Goal: Information Seeking & Learning: Learn about a topic

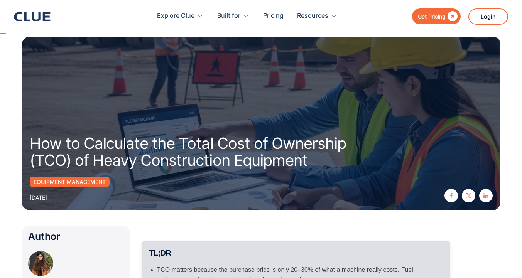
scroll to position [193, 0]
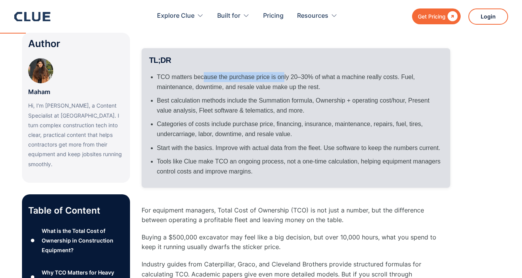
drag, startPoint x: 266, startPoint y: 77, endPoint x: 286, endPoint y: 80, distance: 20.3
click at [285, 77] on li "TCO matters because the purchase price is only 20–30% of what a machine really …" at bounding box center [299, 82] width 285 height 20
click at [364, 82] on li "TCO matters because the purchase price is only 20–30% of what a machine really …" at bounding box center [299, 82] width 285 height 20
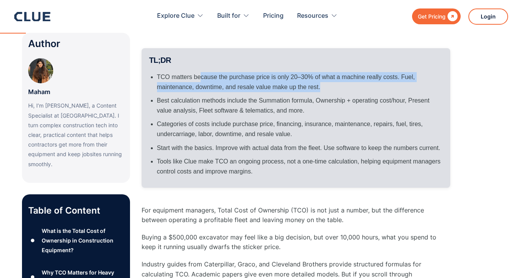
drag, startPoint x: 200, startPoint y: 76, endPoint x: 323, endPoint y: 88, distance: 123.6
click at [323, 88] on li "TCO matters because the purchase price is only 20–30% of what a machine really …" at bounding box center [299, 82] width 285 height 20
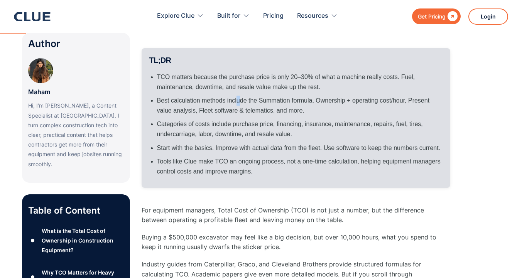
click at [238, 106] on li "Best calculation methods include the Summation formula, Ownership + operating c…" at bounding box center [299, 106] width 285 height 20
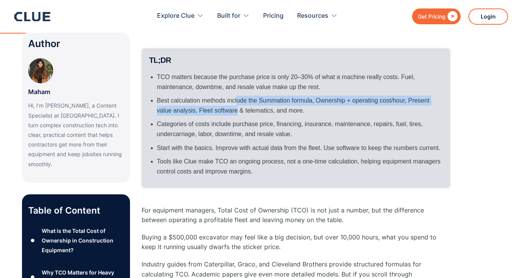
scroll to position [231, 0]
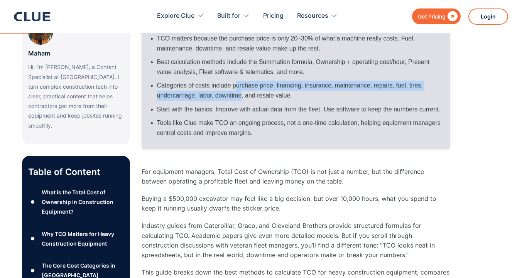
drag, startPoint x: 236, startPoint y: 88, endPoint x: 241, endPoint y: 97, distance: 10.5
click at [241, 97] on li "Categories of costs include purchase price, financing, insurance, maintenance, …" at bounding box center [299, 91] width 285 height 20
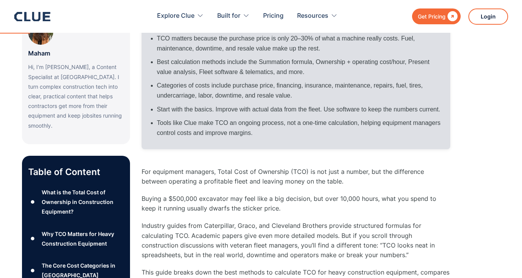
click at [246, 110] on li "Start with the basics. Improve with actual data from the fleet. Use software to…" at bounding box center [299, 109] width 285 height 10
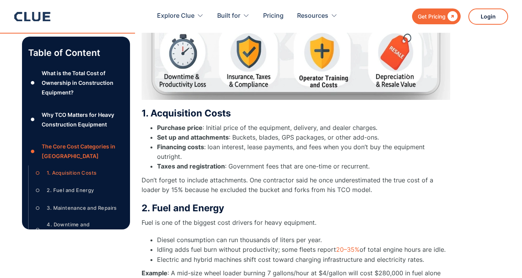
scroll to position [1388, 0]
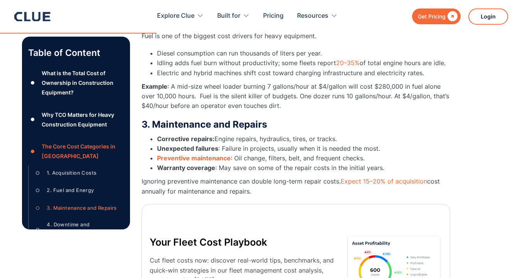
drag, startPoint x: 298, startPoint y: 150, endPoint x: 393, endPoint y: 194, distance: 104.7
click at [393, 194] on div "3. Maintenance and Repairs Corrective repairs: Engine repairs, hydraulics, tire…" at bounding box center [296, 230] width 308 height 222
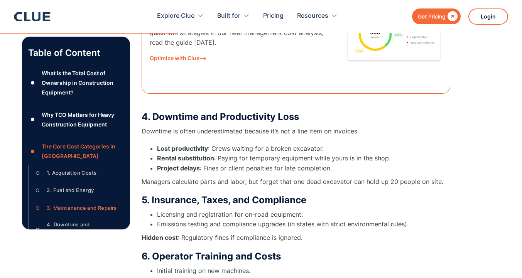
scroll to position [1697, 0]
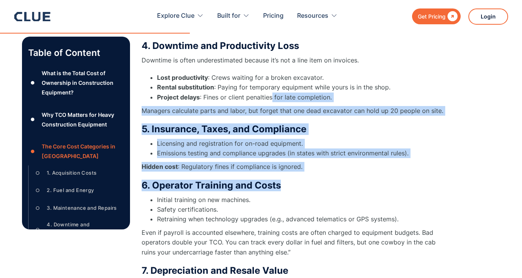
drag, startPoint x: 283, startPoint y: 125, endPoint x: 302, endPoint y: 180, distance: 58.3
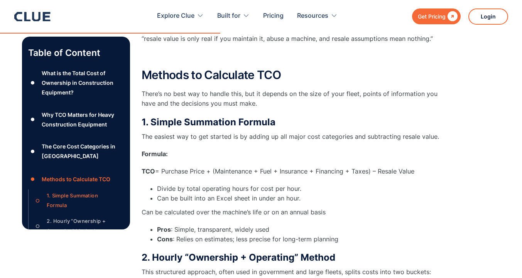
scroll to position [2082, 0]
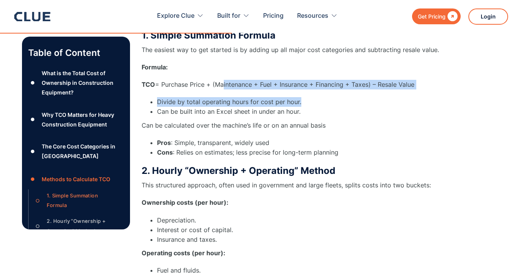
drag, startPoint x: 221, startPoint y: 83, endPoint x: 377, endPoint y: 103, distance: 156.6
click at [377, 103] on div "1. Simple Summation Formula The easiest way to get started is by adding up all …" at bounding box center [296, 94] width 308 height 128
click at [377, 104] on li "Divide by total operating hours for cost per hour." at bounding box center [303, 102] width 293 height 10
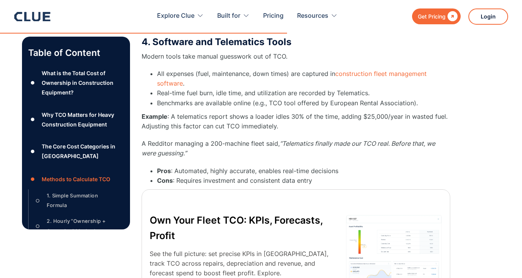
scroll to position [2583, 0]
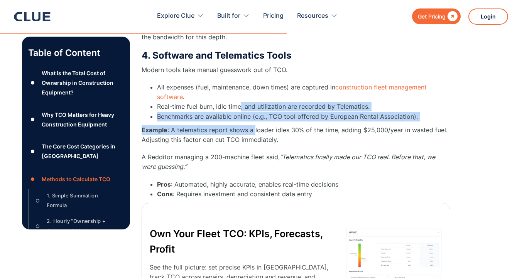
drag, startPoint x: 241, startPoint y: 107, endPoint x: 254, endPoint y: 133, distance: 30.0
click at [254, 133] on div "4. Software and Telematics Tools Modern tools take manual guesswork out of TCO.…" at bounding box center [296, 195] width 308 height 290
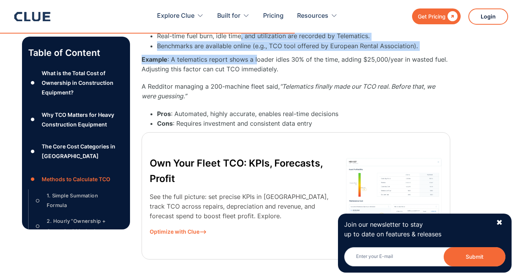
scroll to position [2660, 0]
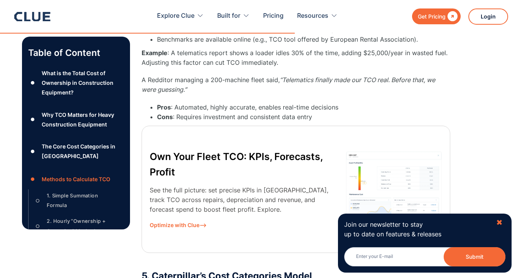
click at [499, 225] on div "✖" at bounding box center [499, 223] width 7 height 10
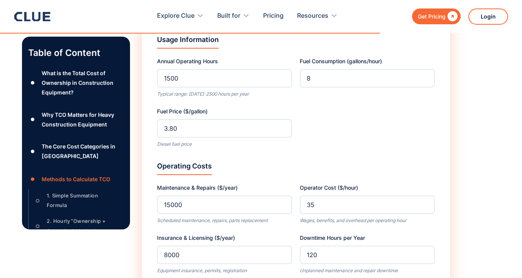
scroll to position [3470, 0]
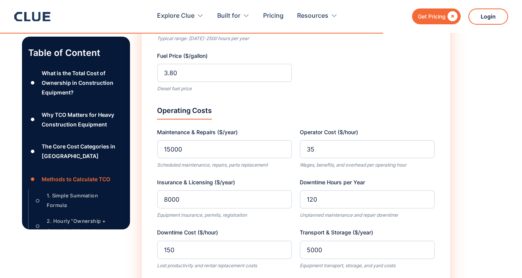
drag, startPoint x: 329, startPoint y: 100, endPoint x: 341, endPoint y: 128, distance: 30.4
click at [341, 128] on form "Equipment Information Equipment Type Excavator Bulldozer Wheel Loader Backhoe L…" at bounding box center [296, 57] width 278 height 543
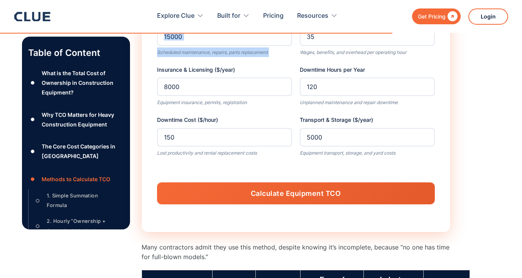
scroll to position [3586, 0]
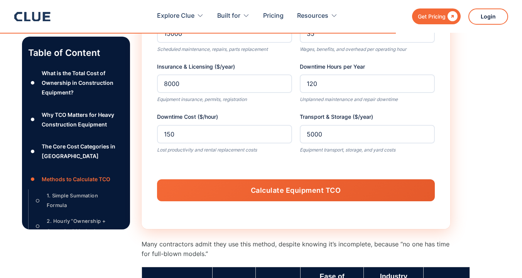
click at [256, 111] on div "Maintenance & Repairs ($/year) 15000 Scheduled maintenance, repairs, parts repl…" at bounding box center [296, 83] width 278 height 143
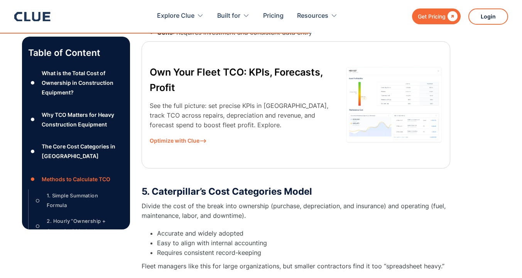
scroll to position [2738, 0]
